Goal: Find contact information: Find contact information

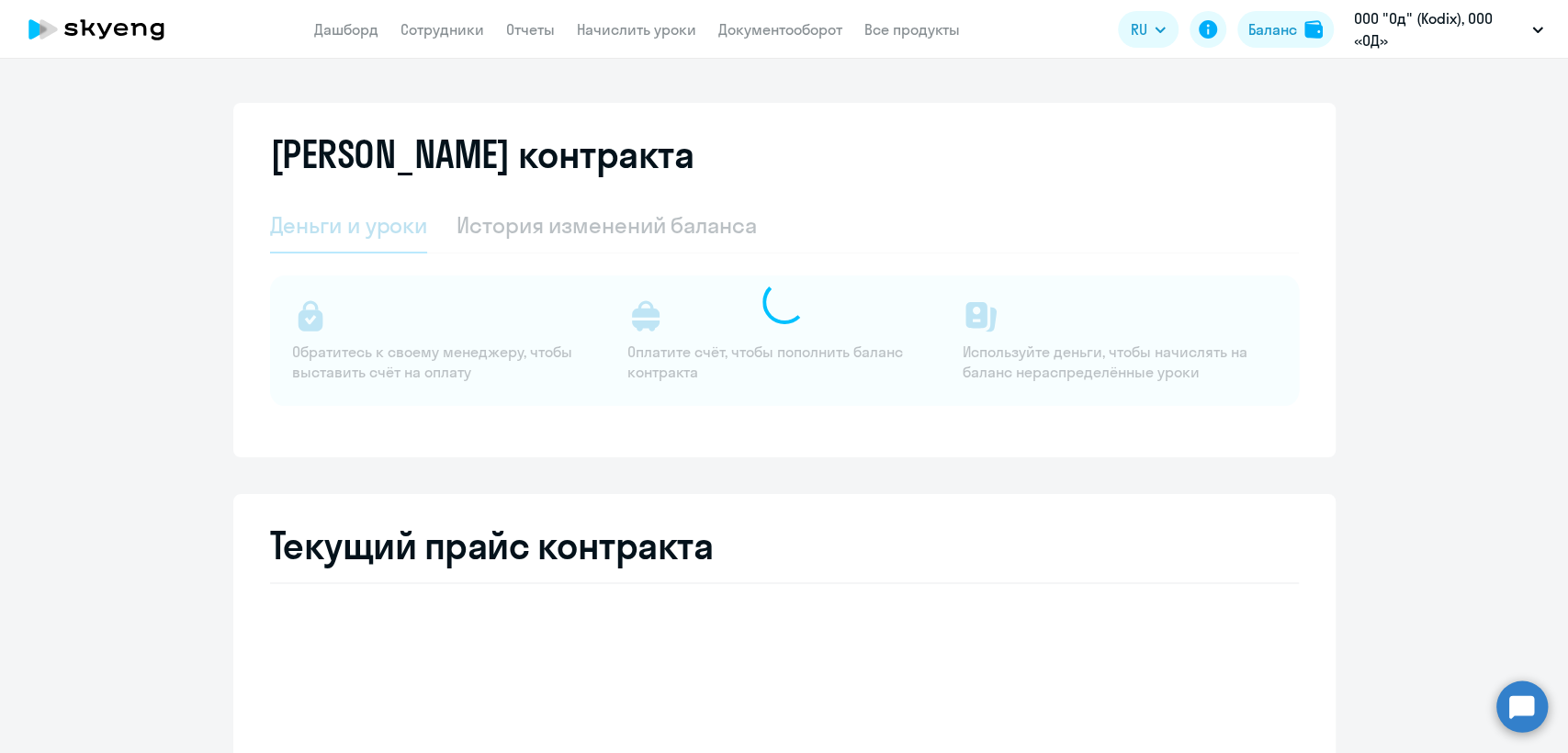
select select "english_adult_not_native_speaker"
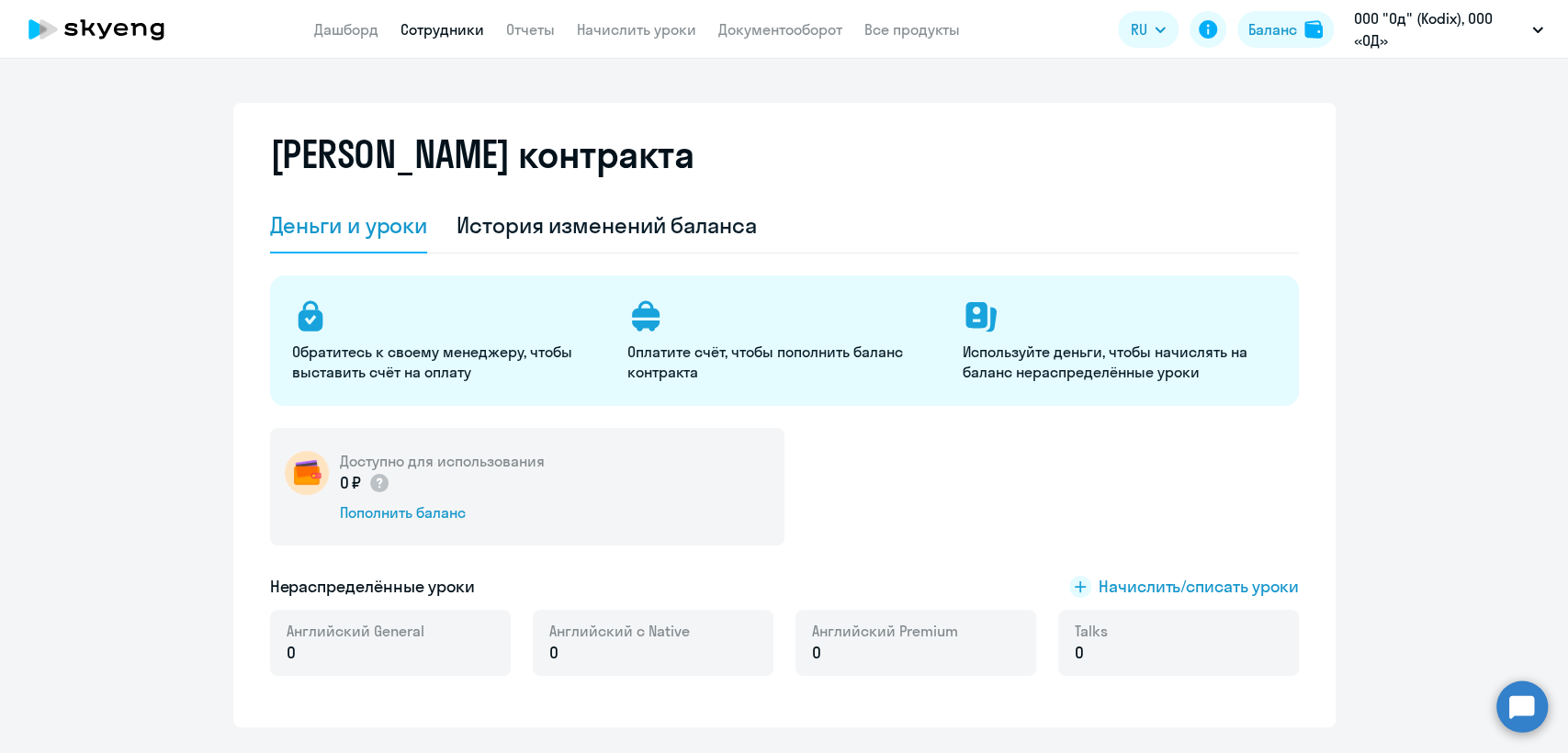
click at [444, 37] on link "Сотрудники" at bounding box center [442, 29] width 84 height 19
select select "30"
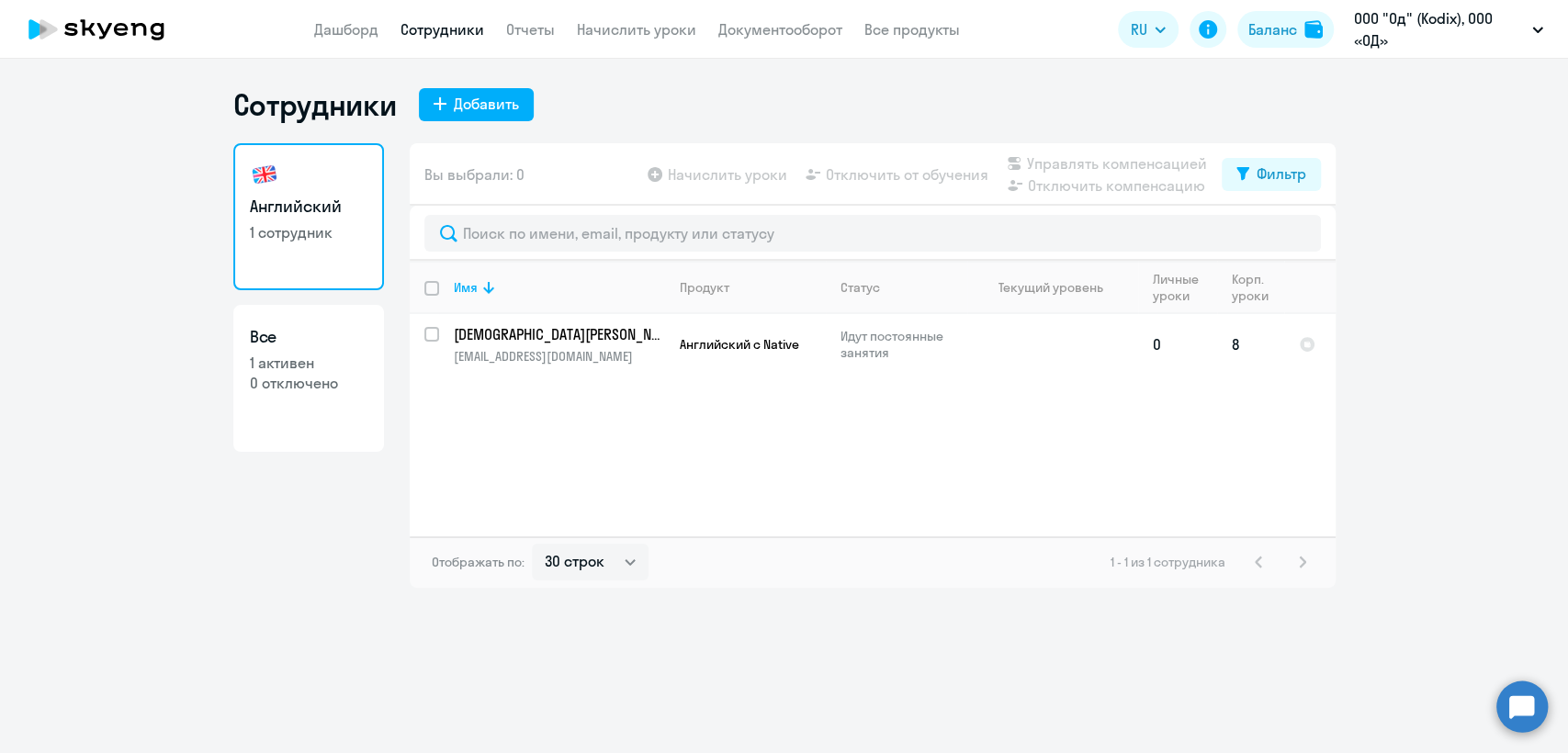
click at [717, 345] on span "Английский с Native" at bounding box center [739, 343] width 119 height 17
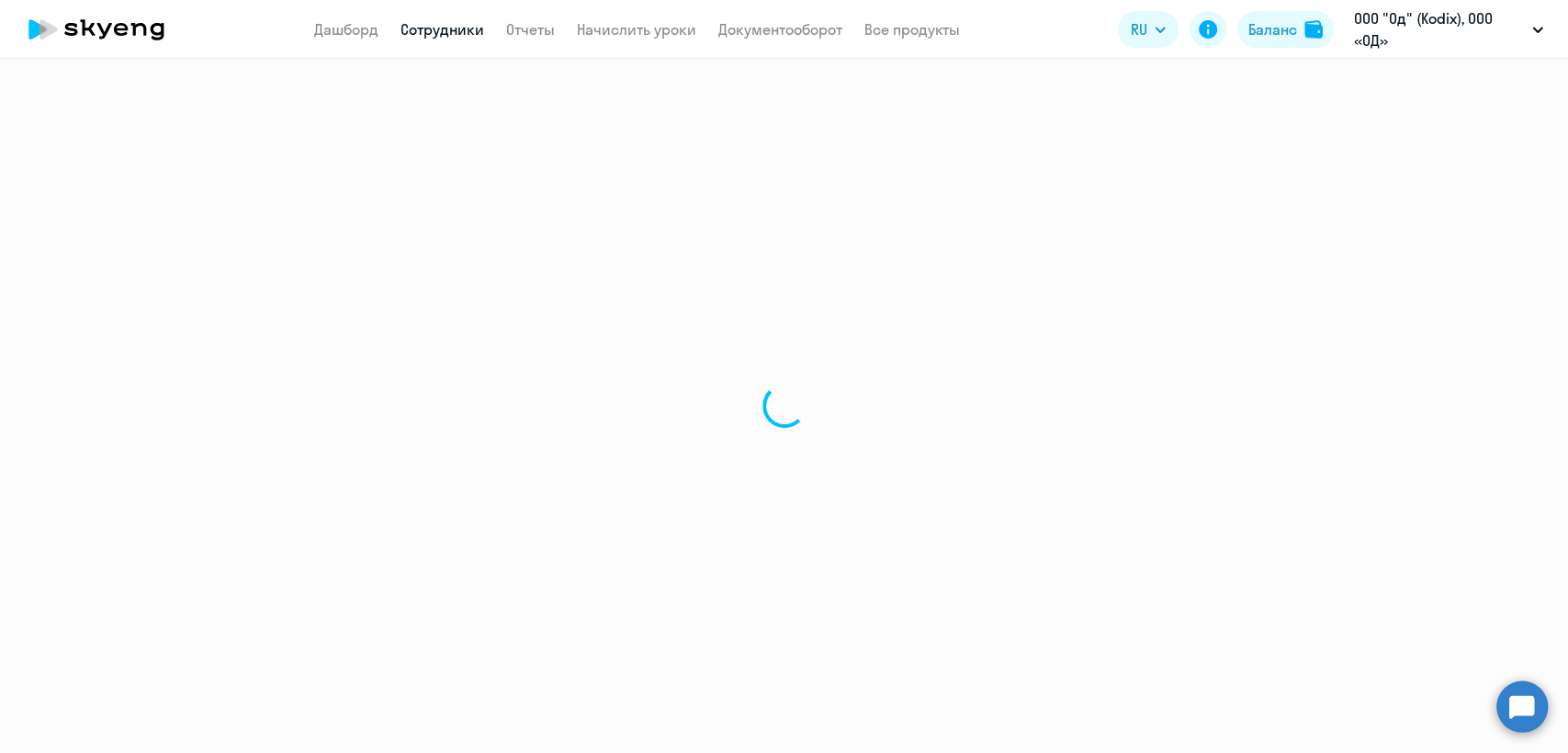
select select "english"
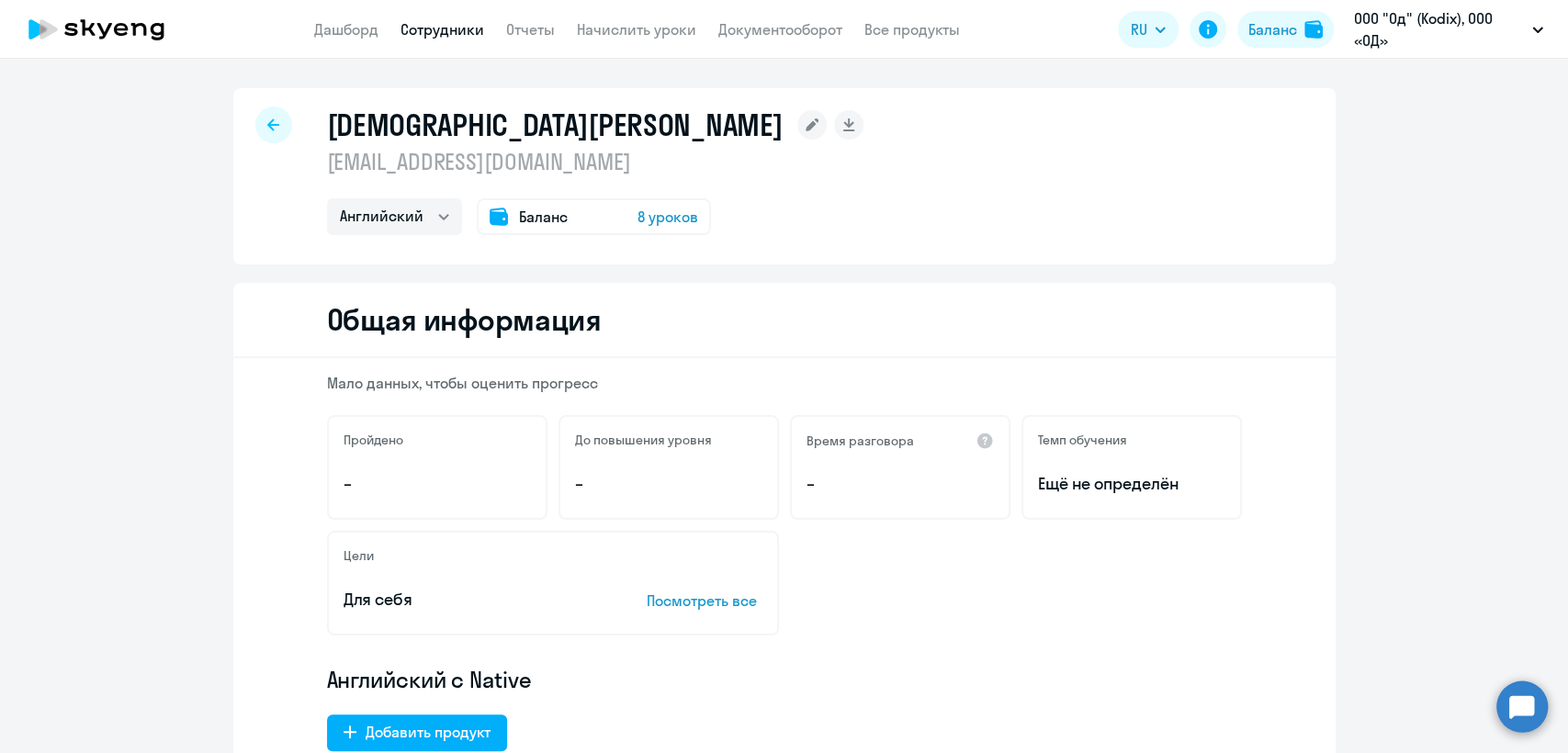
click at [419, 164] on p "[EMAIL_ADDRESS][DOMAIN_NAME]" at bounding box center [595, 162] width 537 height 30
copy p "[EMAIL_ADDRESS][DOMAIN_NAME]"
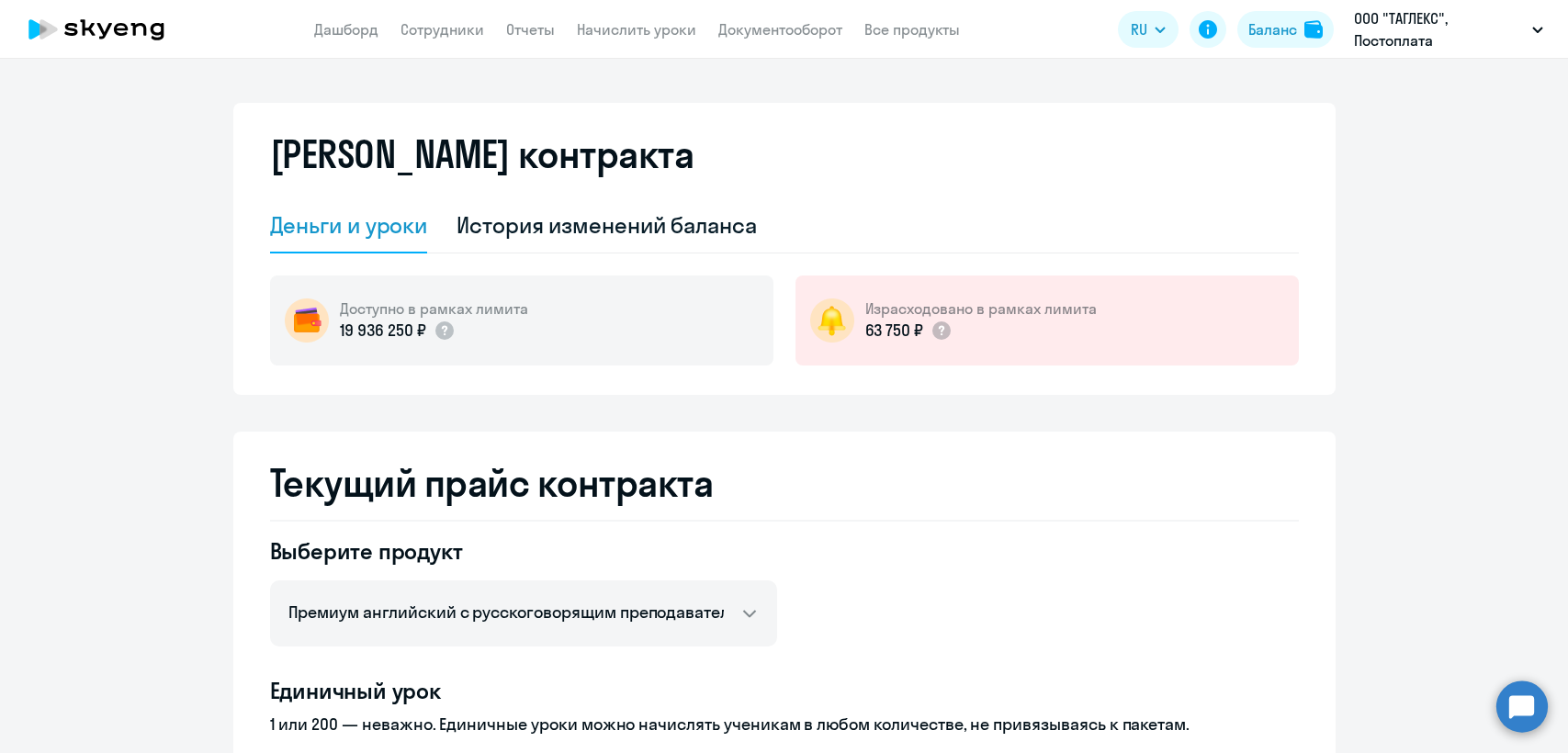
select select "english_adult_not_native_speaker_premium"
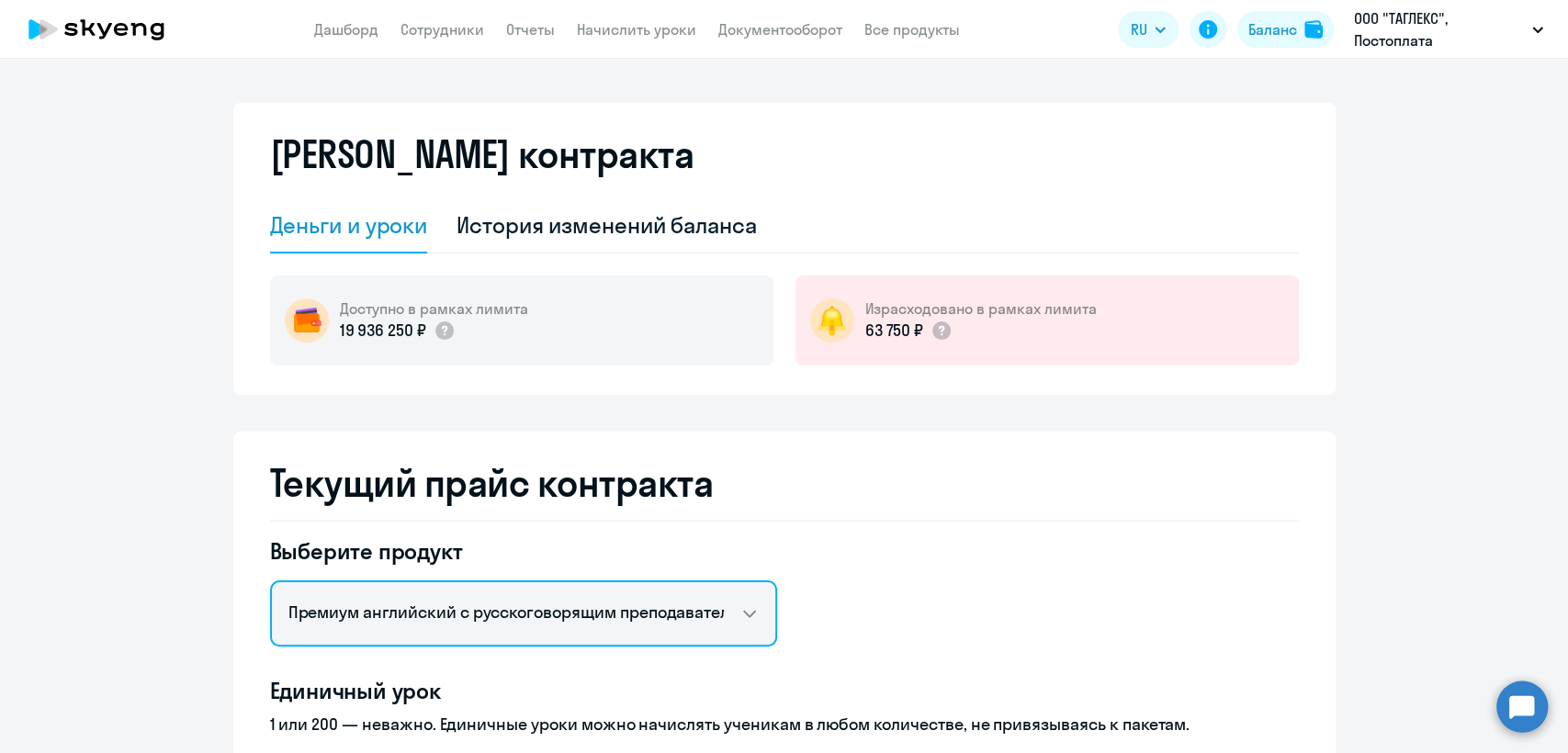
scroll to position [509, 0]
